Goal: Information Seeking & Learning: Learn about a topic

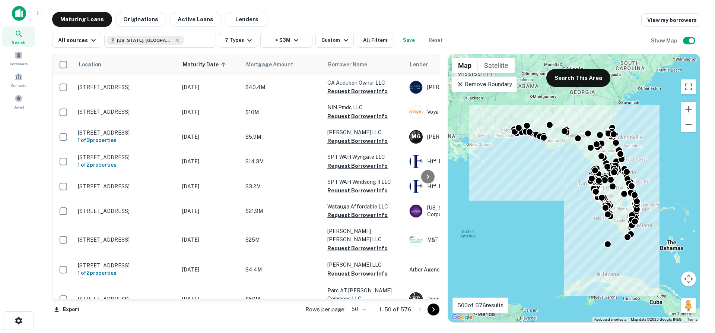
drag, startPoint x: 0, startPoint y: 0, endPoint x: 320, endPoint y: 15, distance: 320.6
click at [320, 15] on div "Maturing Loans Originations Active Loans Lenders View my borrowers" at bounding box center [376, 19] width 648 height 15
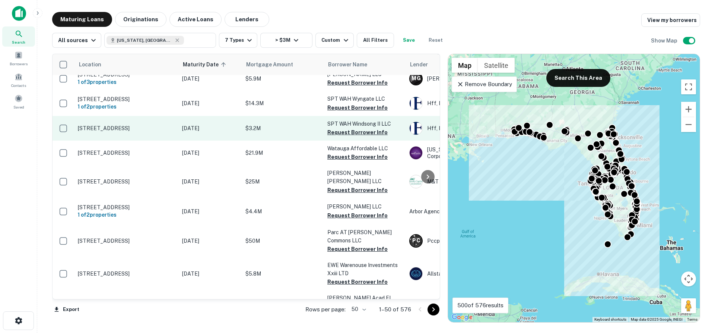
scroll to position [74, 0]
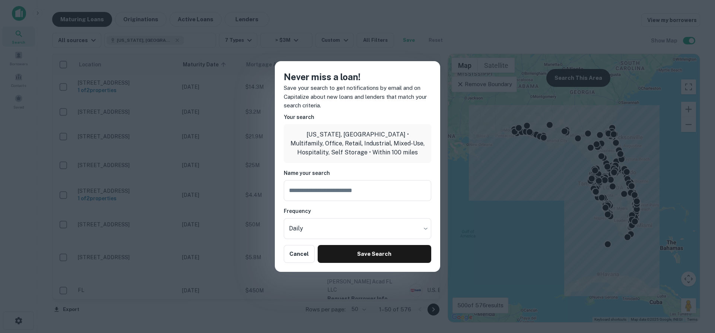
click at [420, 27] on div "Never miss a loan! Save your search to get notifications by email and on Capita…" at bounding box center [357, 166] width 715 height 333
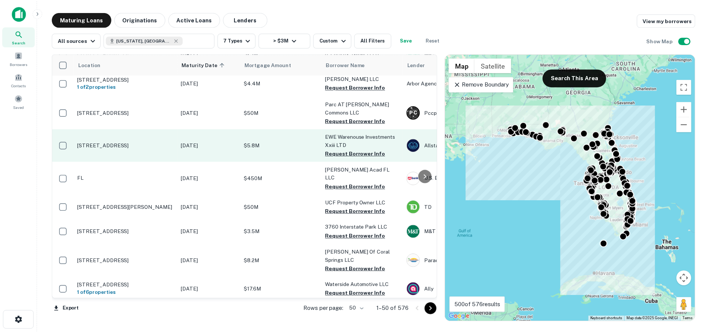
scroll to position [223, 0]
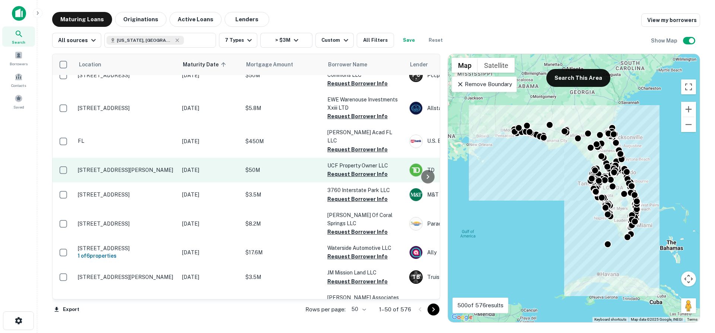
click at [134, 166] on p "12727 E Colonial Dr Orlando, FL32826" at bounding box center [126, 169] width 97 height 7
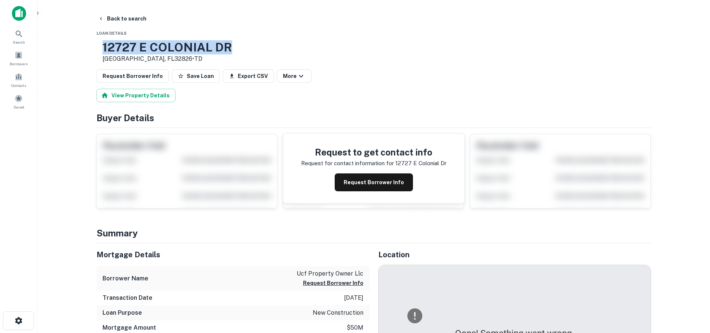
drag, startPoint x: 127, startPoint y: 43, endPoint x: 264, endPoint y: 48, distance: 137.1
click at [264, 48] on div "12727 E COLONIAL DR Orlando, FL32826 • TD" at bounding box center [373, 51] width 554 height 23
copy h3 "12727 E COLONIAL DR"
